Goal: Feedback & Contribution: Leave review/rating

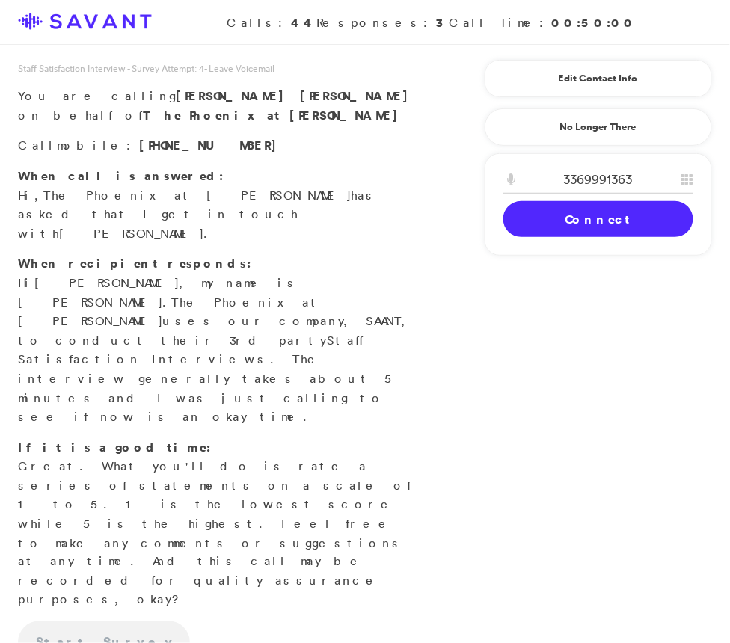
click at [621, 221] on link "Connect" at bounding box center [598, 219] width 190 height 36
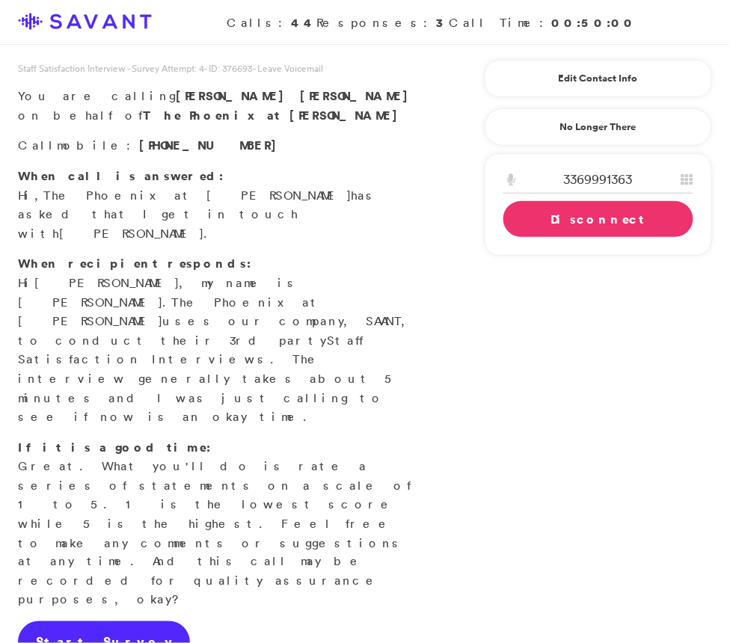
click at [99, 622] on link "Start Survey" at bounding box center [104, 643] width 172 height 42
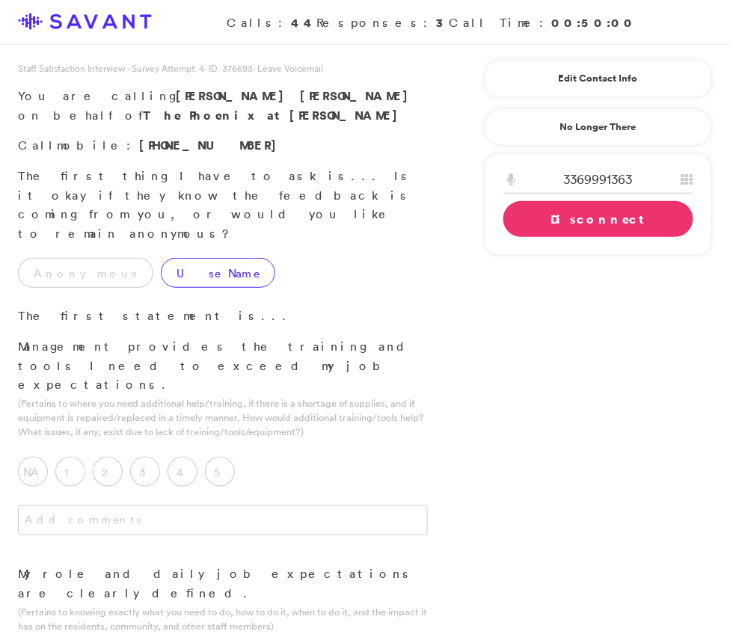
click at [175, 258] on label "Use Name" at bounding box center [218, 273] width 114 height 30
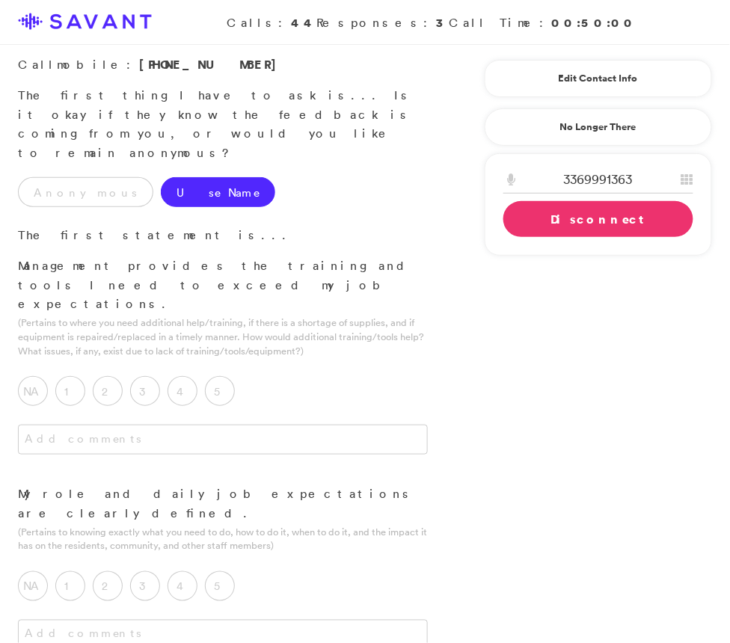
scroll to position [83, 0]
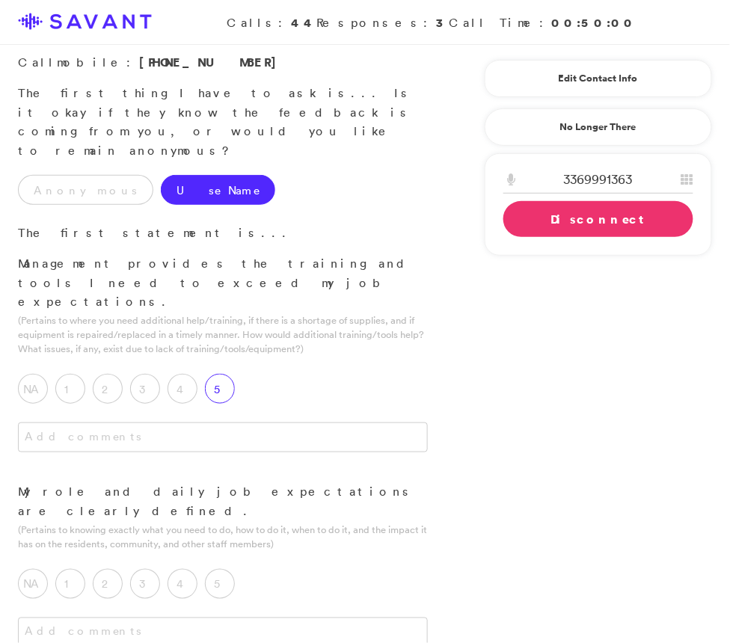
click at [215, 374] on label "5" at bounding box center [220, 389] width 30 height 30
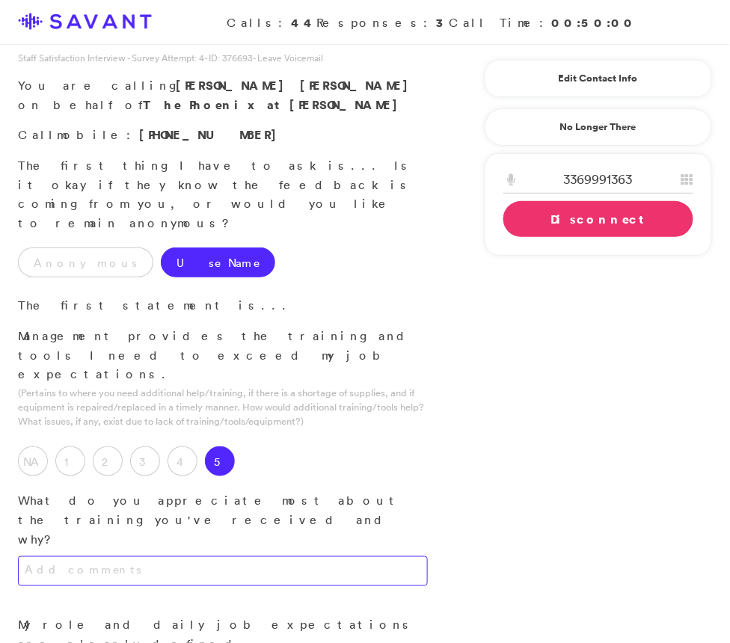
scroll to position [0, 0]
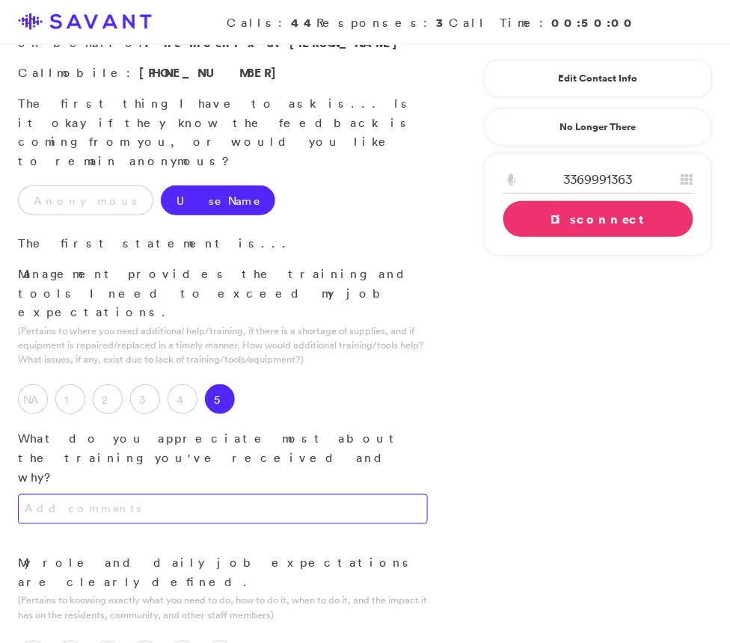
click at [245, 495] on textarea at bounding box center [223, 510] width 410 height 30
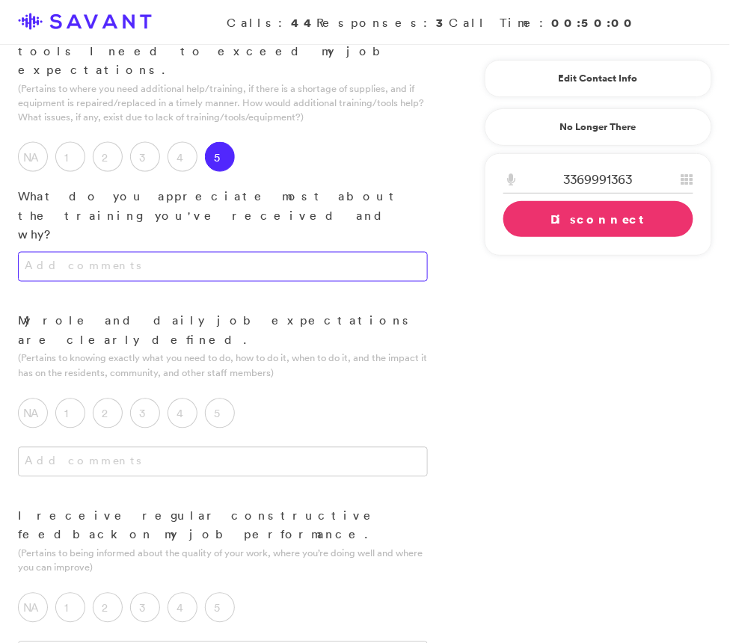
scroll to position [314, 0]
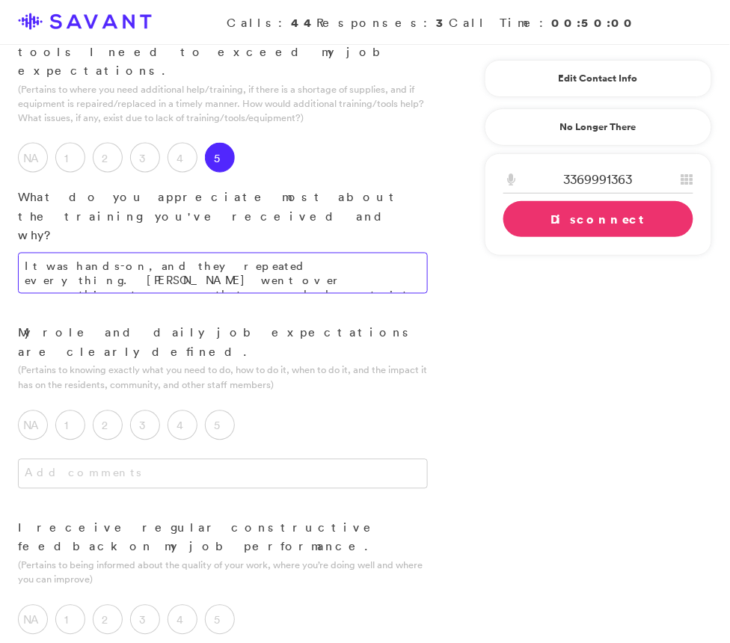
click at [189, 253] on textarea "It was hands-on, and they repeated everything. [PERSON_NAME] went over everythi…" at bounding box center [223, 273] width 410 height 41
click at [198, 253] on textarea "It was hands-on, and they repeated everything. [PERSON_NAME] went over everythi…" at bounding box center [223, 273] width 410 height 41
type textarea "It was hands-on, and they repeated everything. They went over everything to ens…"
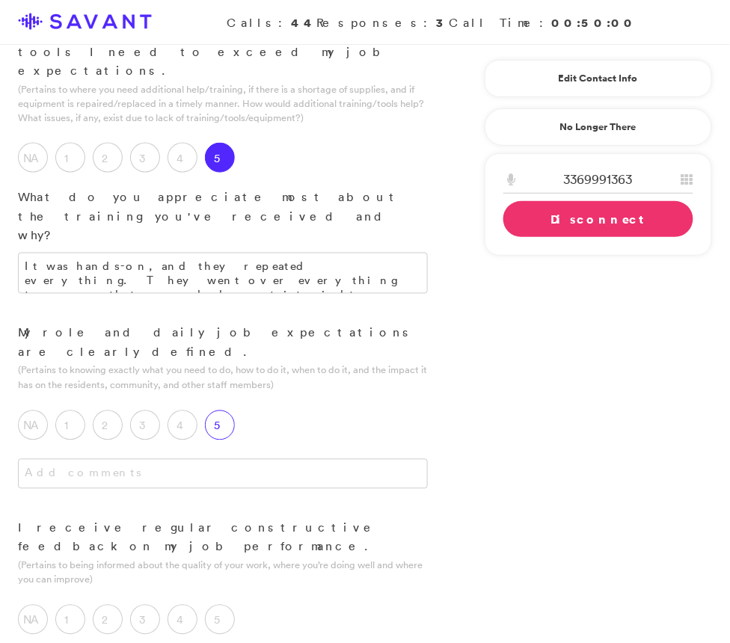
click at [227, 411] on label "5" at bounding box center [220, 426] width 30 height 30
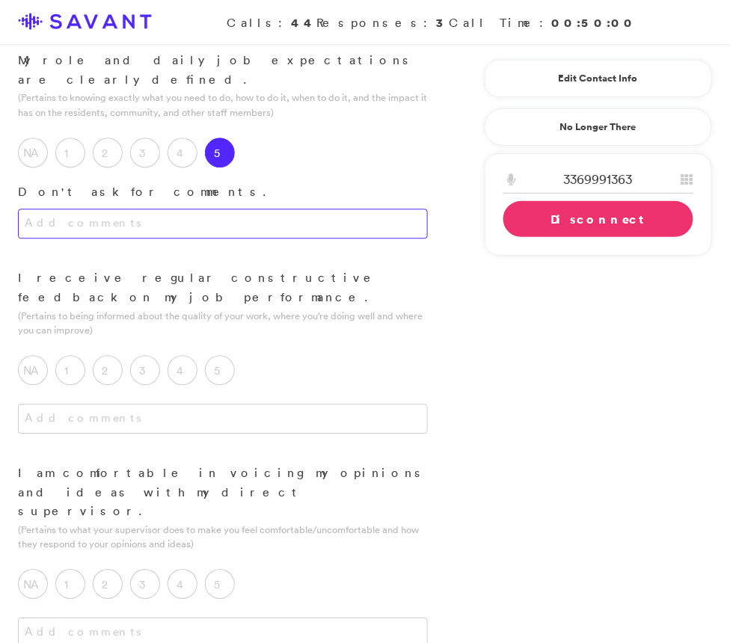
scroll to position [589, 0]
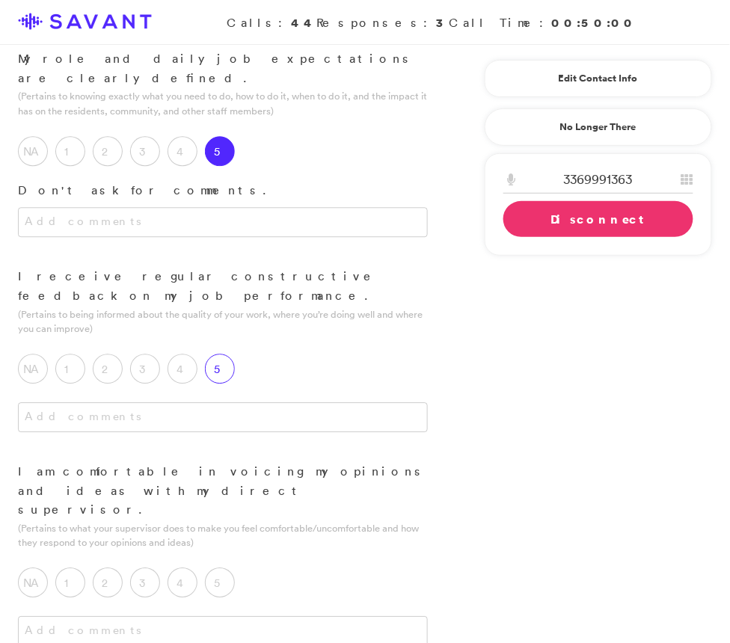
click at [212, 354] on label "5" at bounding box center [220, 369] width 30 height 30
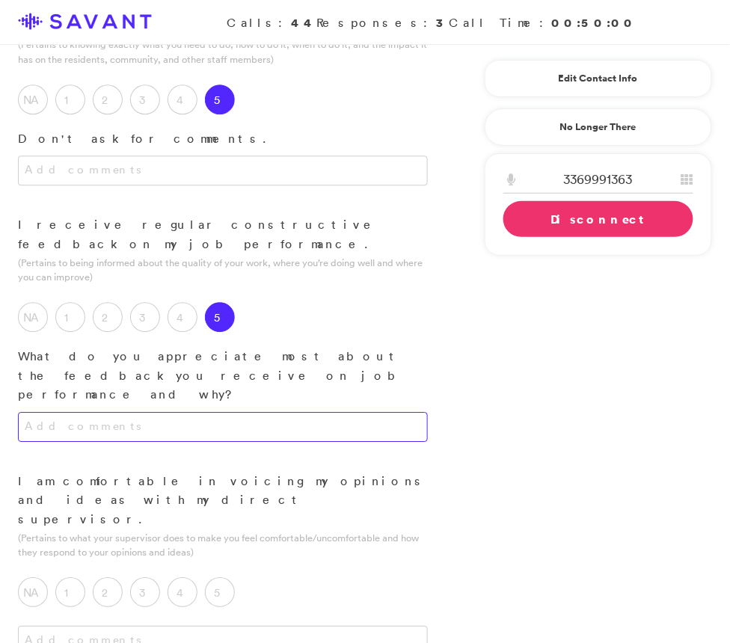
scroll to position [647, 0]
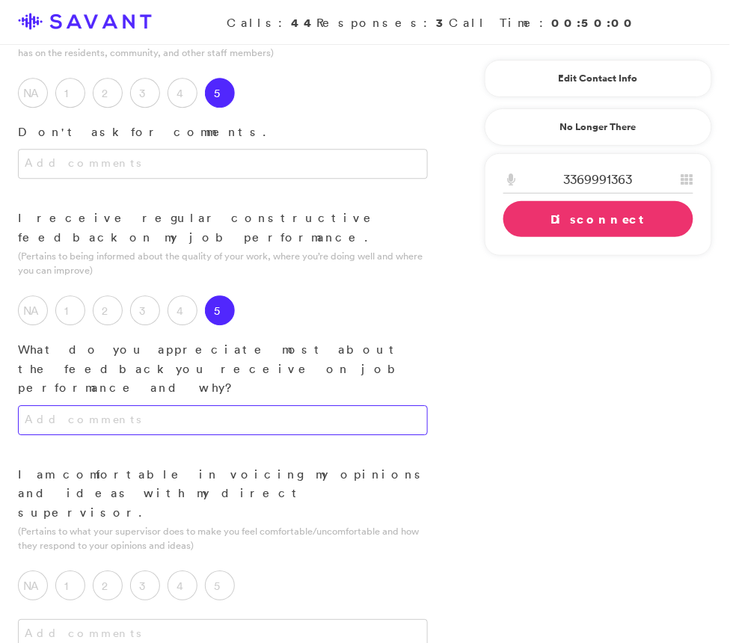
click at [231, 405] on textarea at bounding box center [223, 420] width 410 height 30
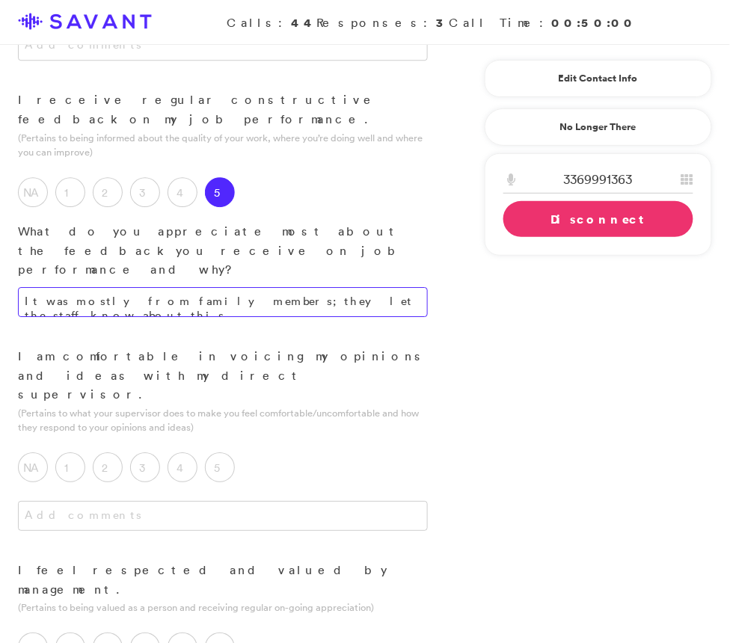
scroll to position [774, 0]
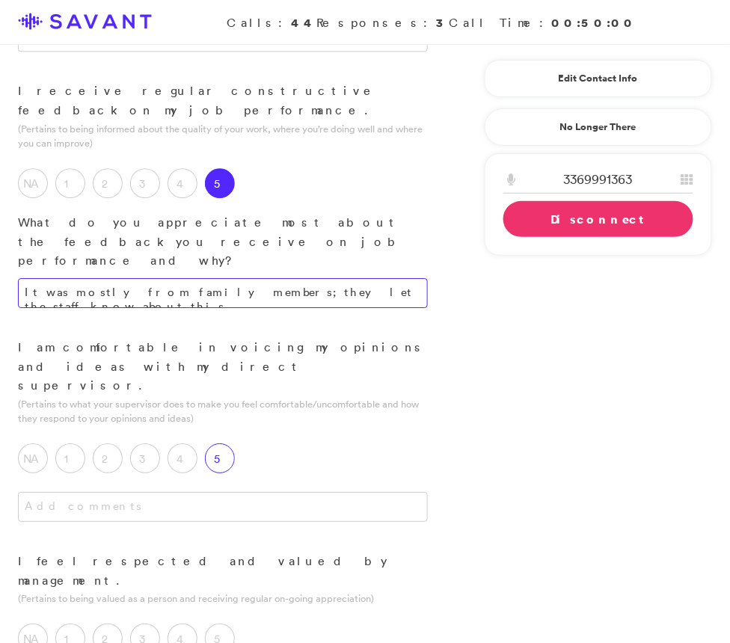
type textarea "It was mostly from family members; they let the staff know about this."
click at [239, 444] on div "5" at bounding box center [223, 462] width 37 height 37
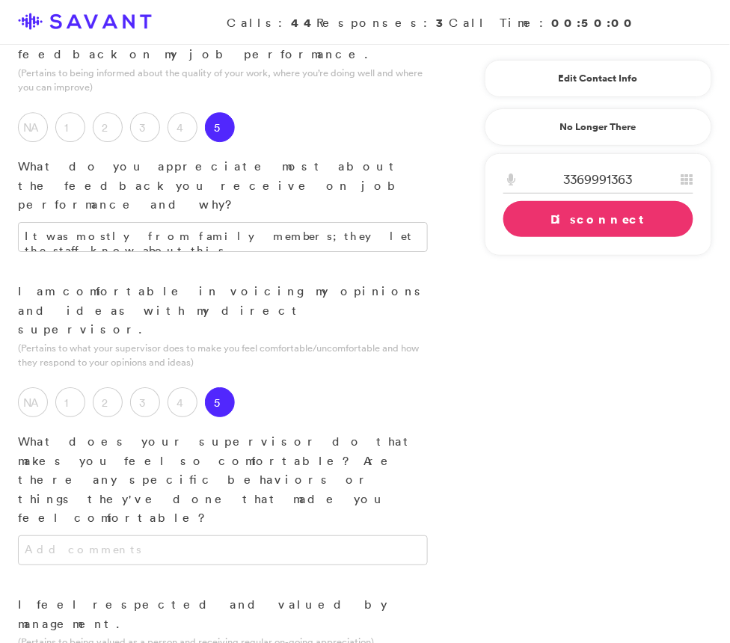
scroll to position [836, 0]
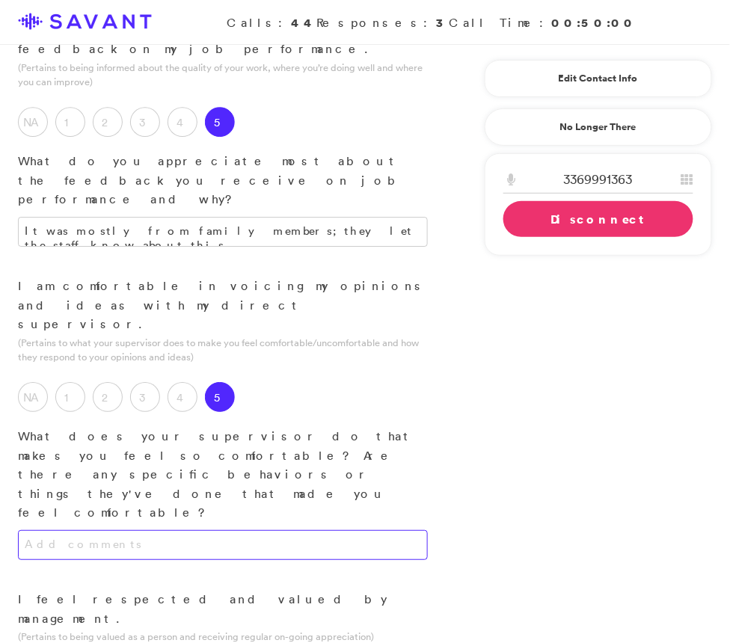
click at [242, 530] on textarea at bounding box center [223, 545] width 410 height 30
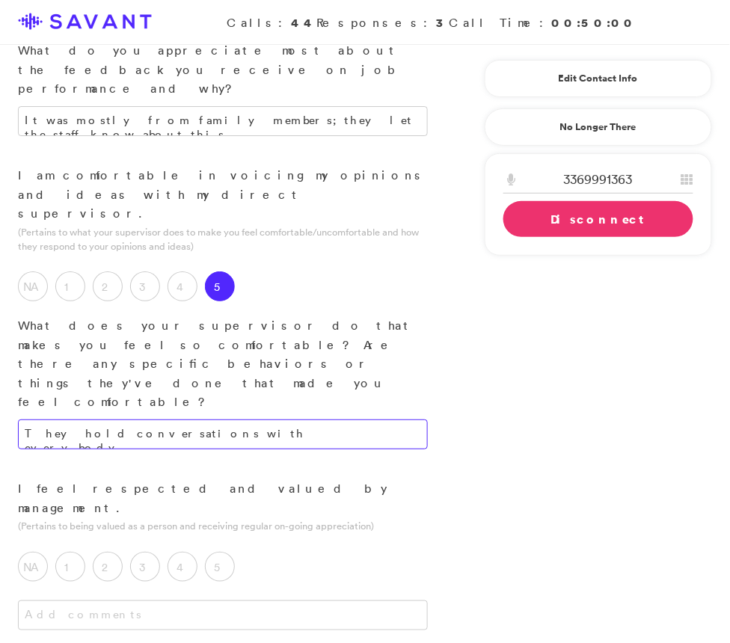
scroll to position [949, 0]
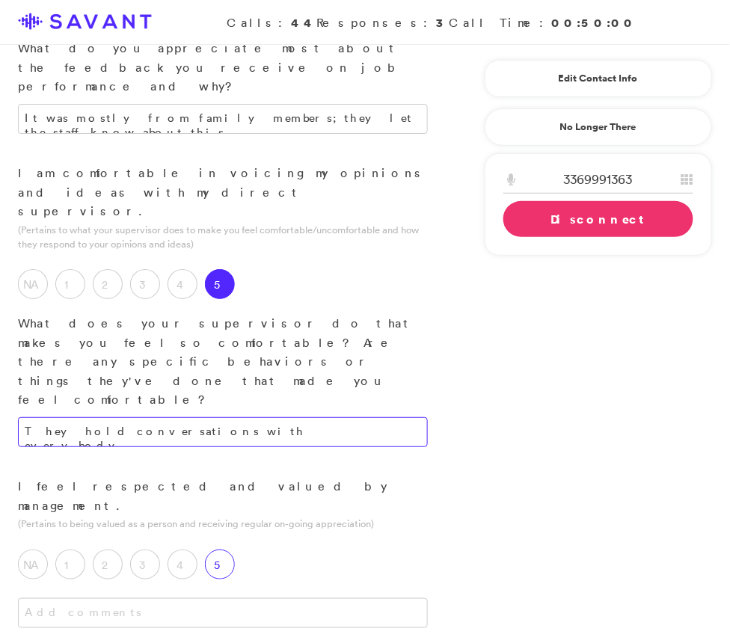
type textarea "They hold conversations with everybody."
click at [226, 550] on label "5" at bounding box center [220, 565] width 30 height 30
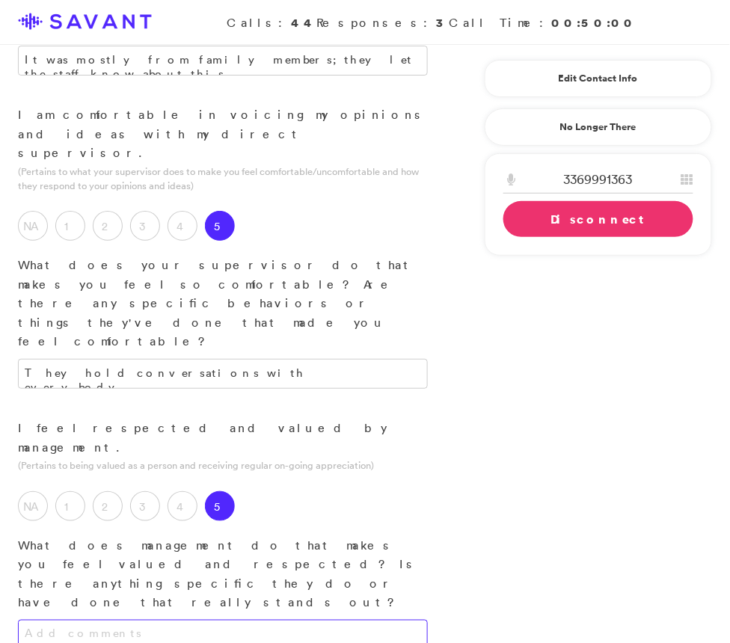
scroll to position [1010, 0]
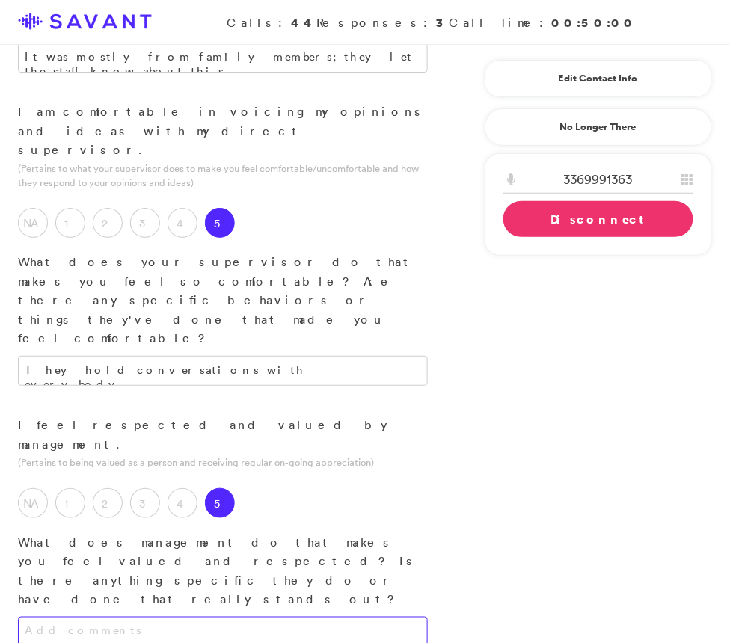
click at [284, 617] on textarea at bounding box center [223, 632] width 410 height 30
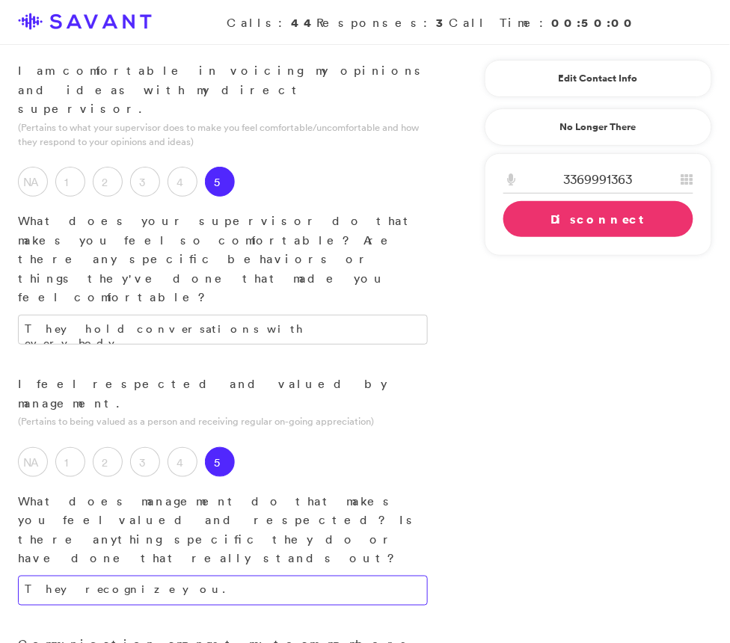
scroll to position [1057, 0]
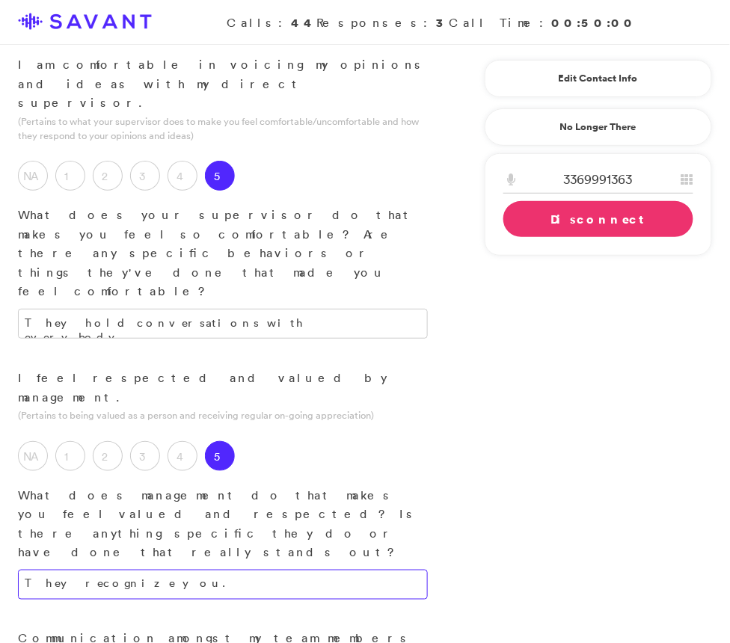
type textarea "They recognize you."
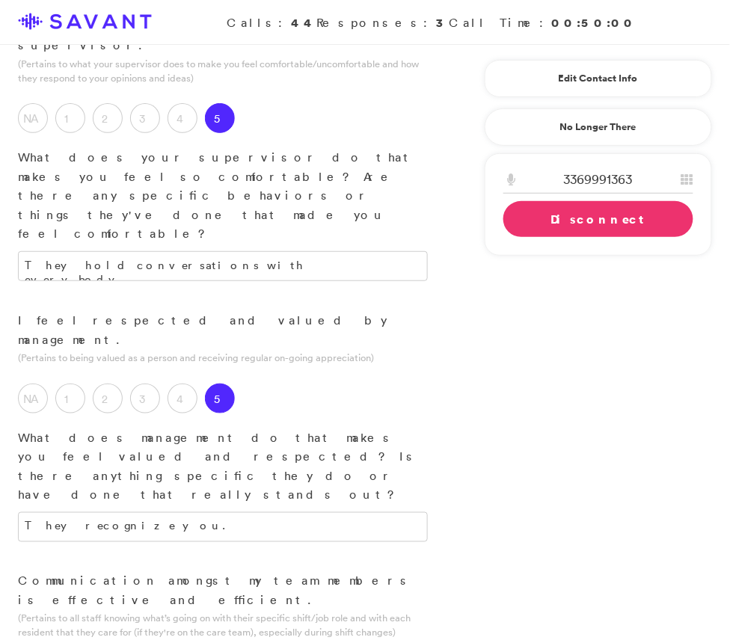
scroll to position [1118, 0]
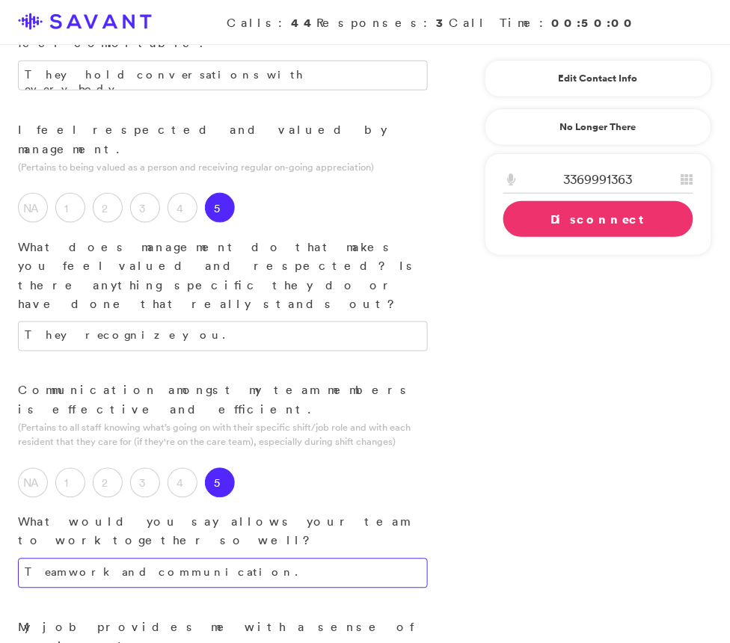
scroll to position [1308, 0]
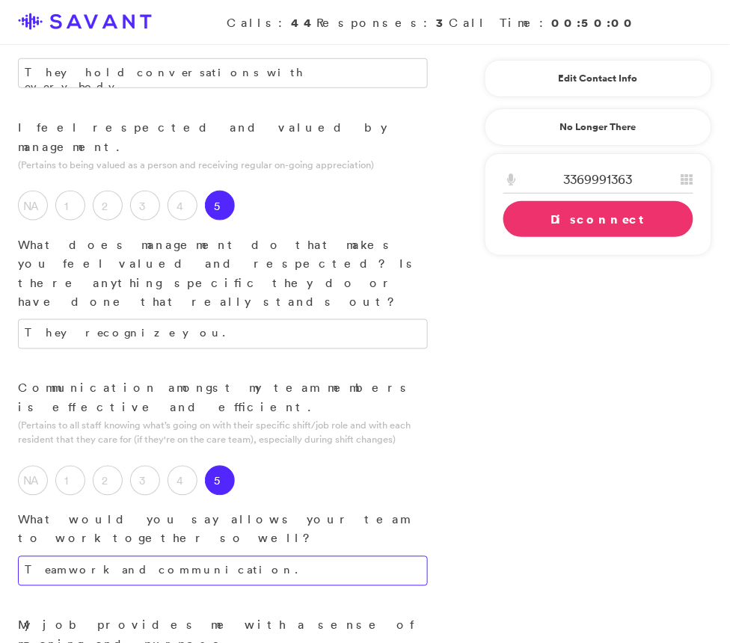
type textarea "Teamwork and communication."
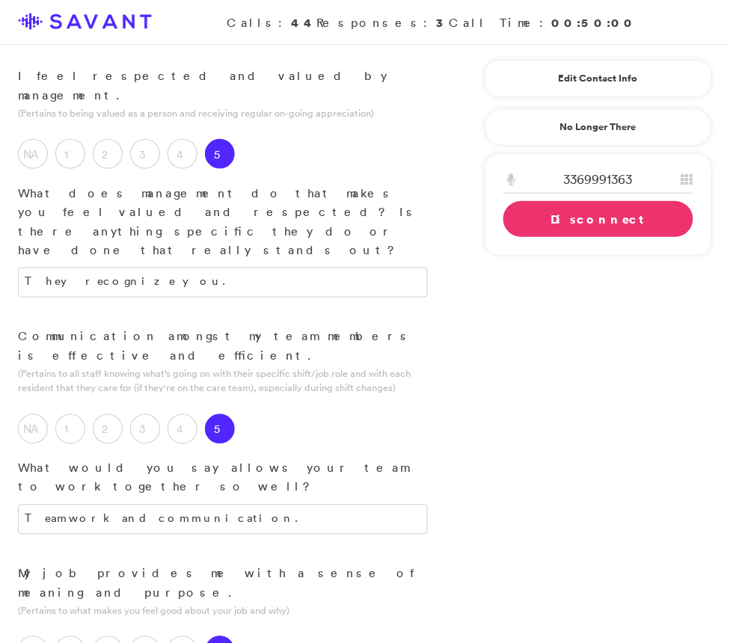
scroll to position [1363, 0]
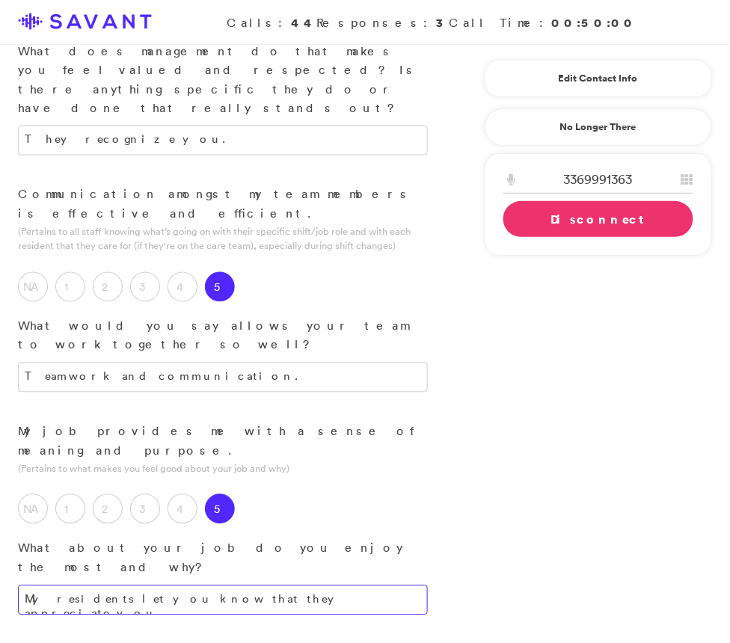
scroll to position [1502, 0]
type textarea "My residents let you know that they appreciate you."
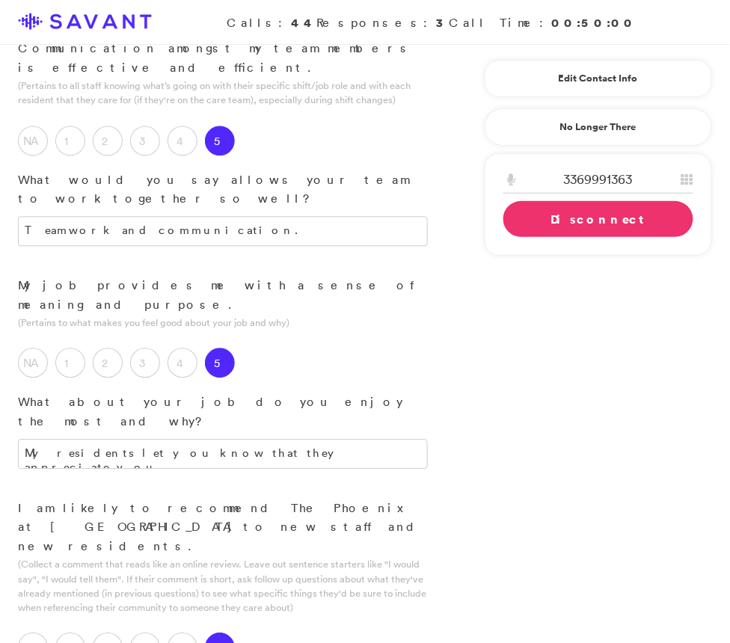
scroll to position [1658, 0]
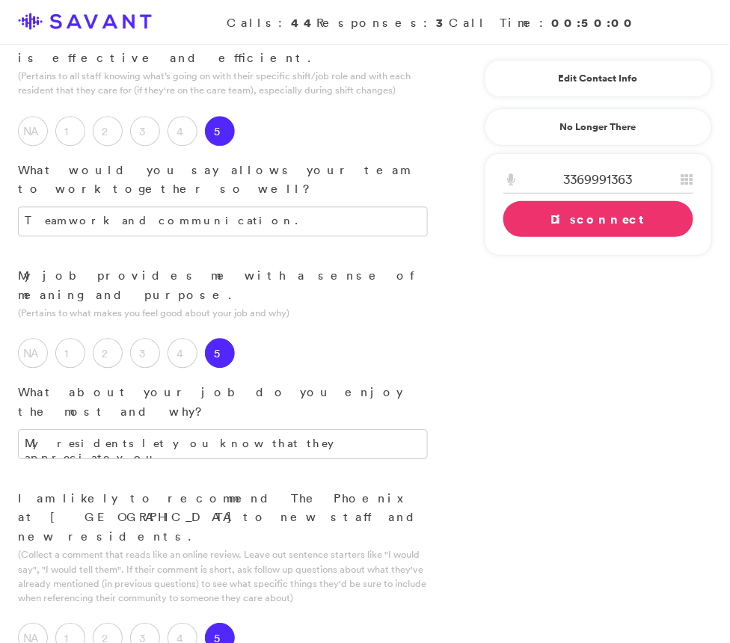
type textarea "T"
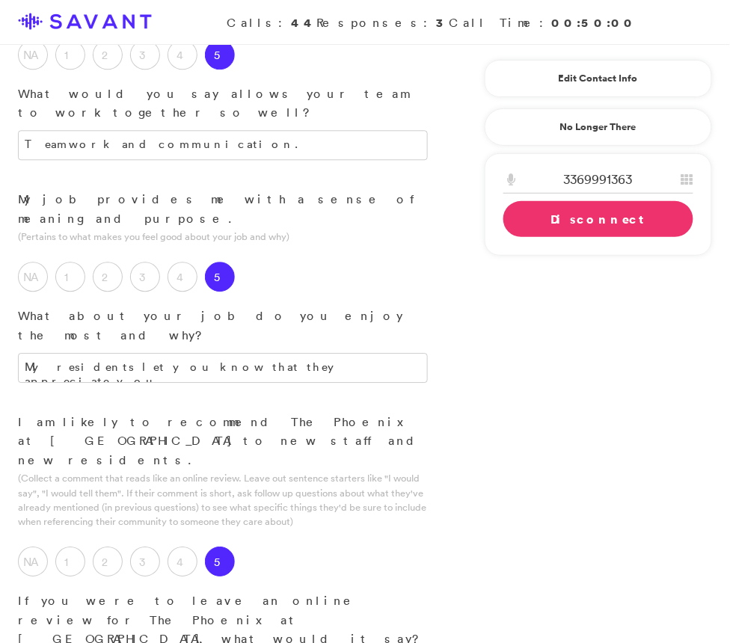
scroll to position [1799, 0]
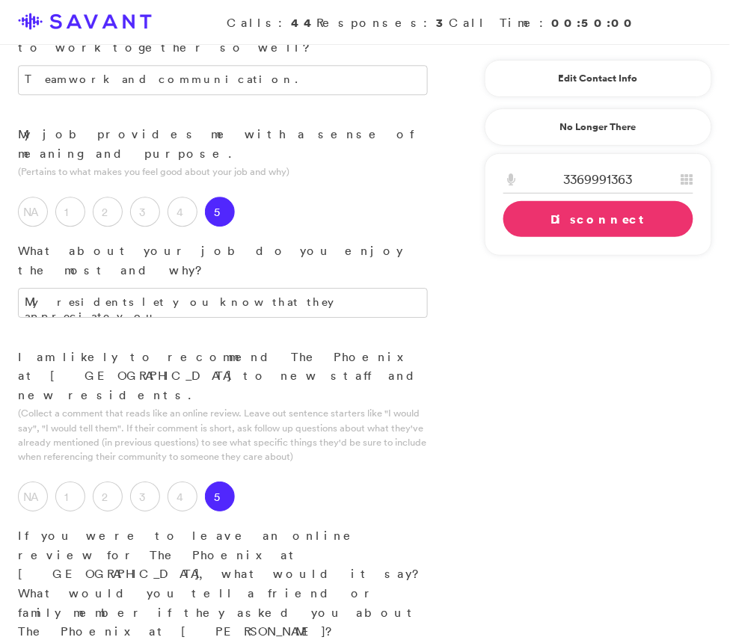
type textarea "Management is very wonderful, they recognize their staff."
type textarea "My residents and my coworkers."
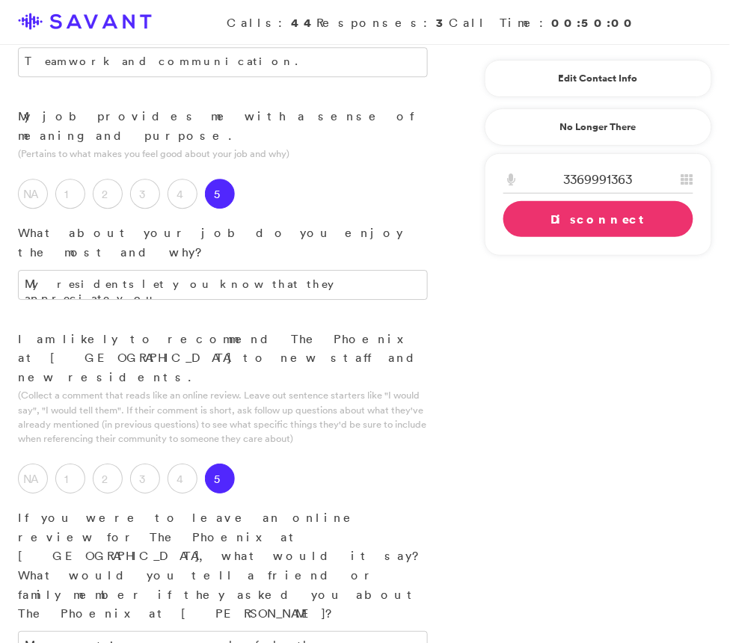
scroll to position [1825, 0]
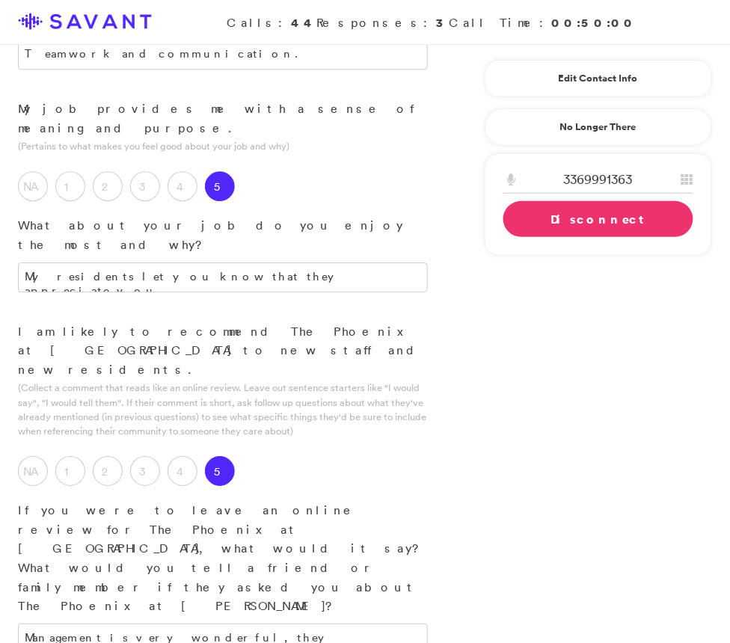
click at [558, 221] on link "Disconnect" at bounding box center [598, 219] width 190 height 36
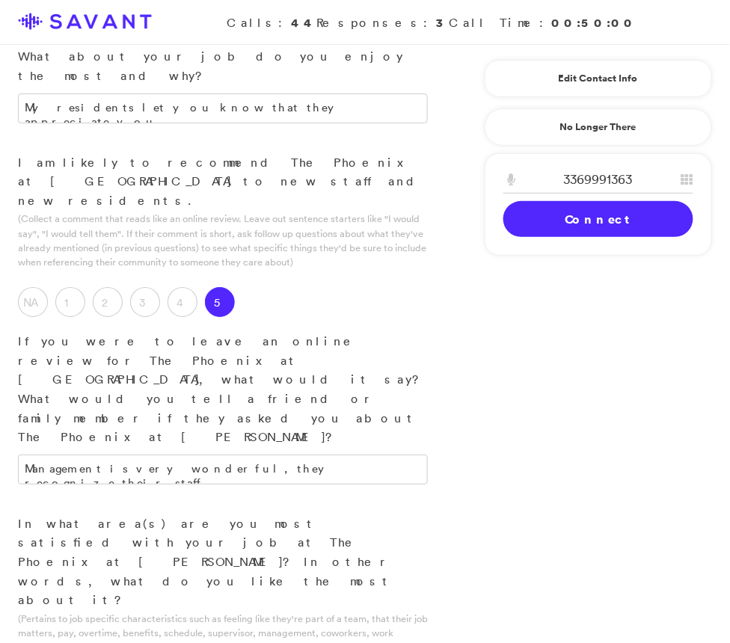
scroll to position [2076, 0]
